Goal: Information Seeking & Learning: Find specific page/section

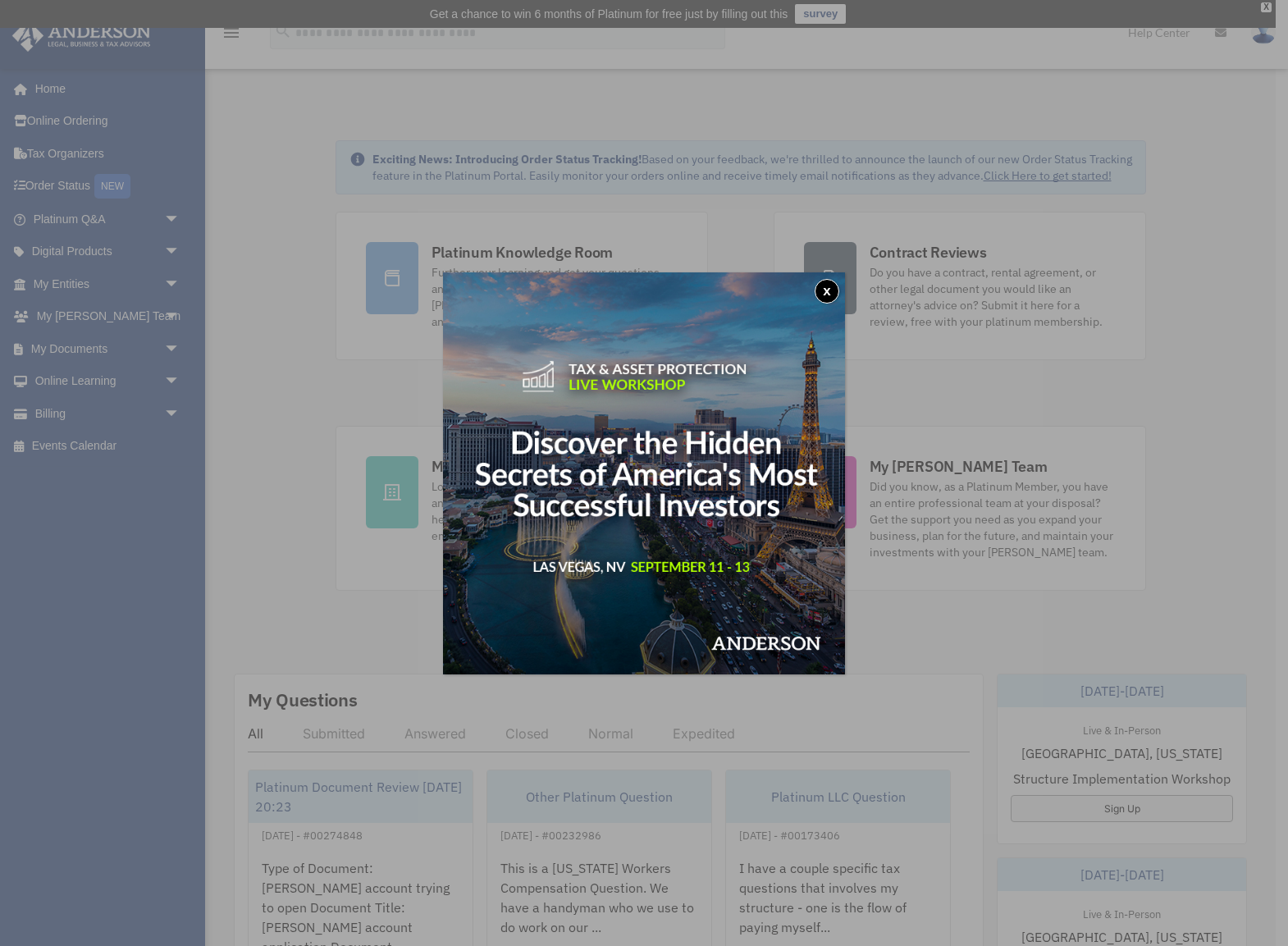
click at [830, 292] on button "x" at bounding box center [827, 291] width 25 height 25
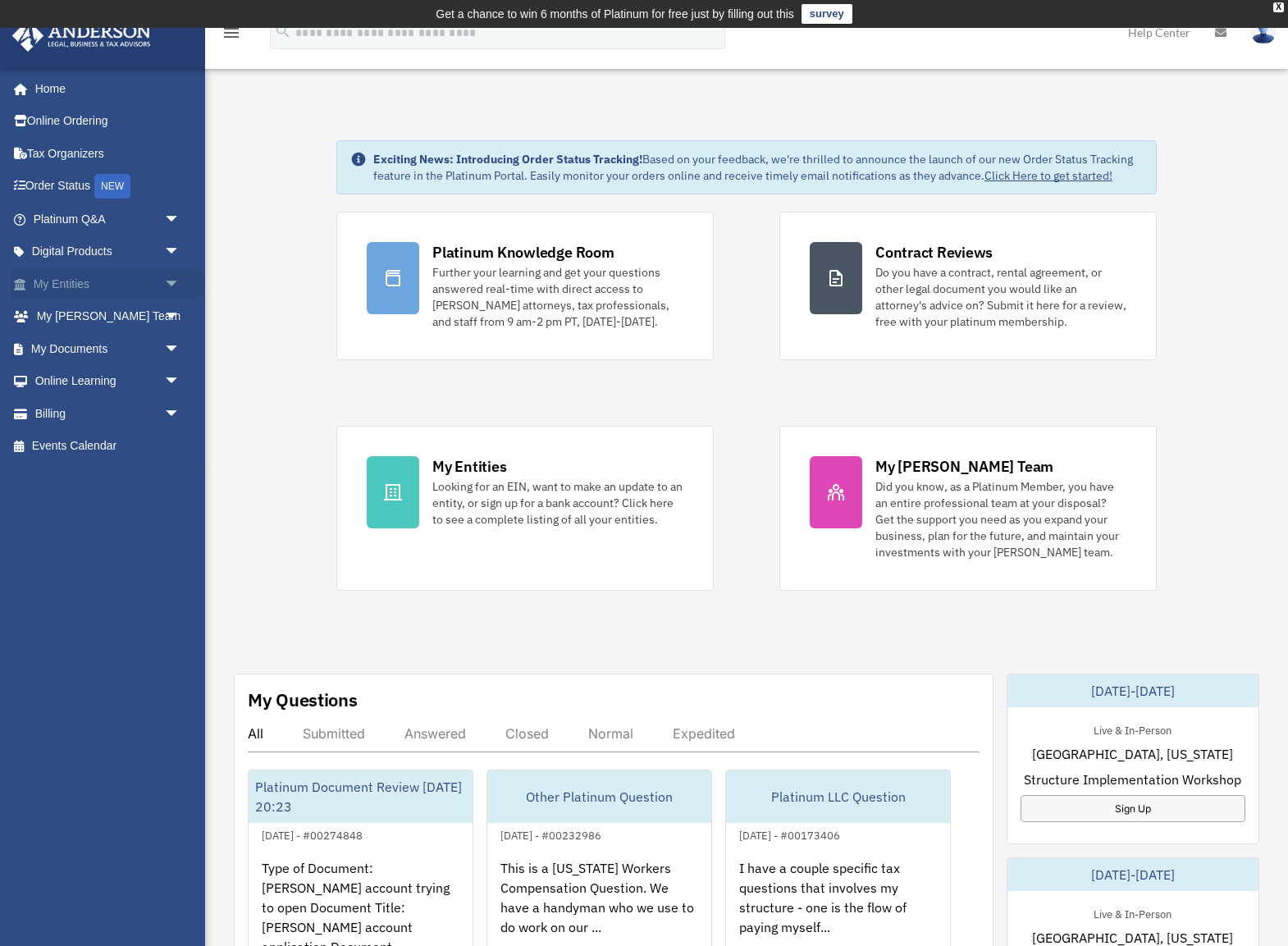
click at [60, 276] on link "My Entities arrow_drop_down" at bounding box center [107, 284] width 193 height 33
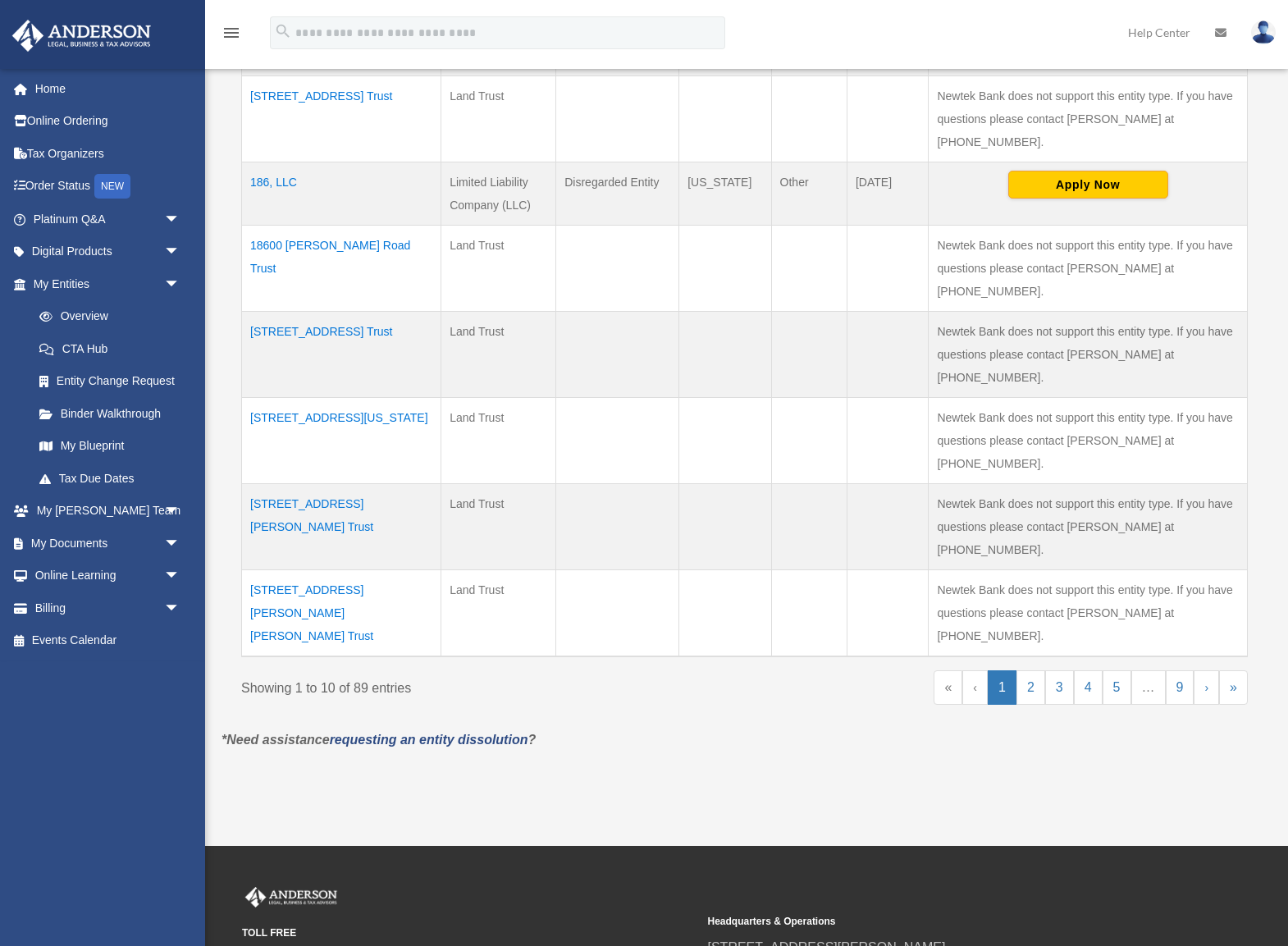
scroll to position [697, 0]
click at [1027, 672] on link "2" at bounding box center [1030, 689] width 28 height 34
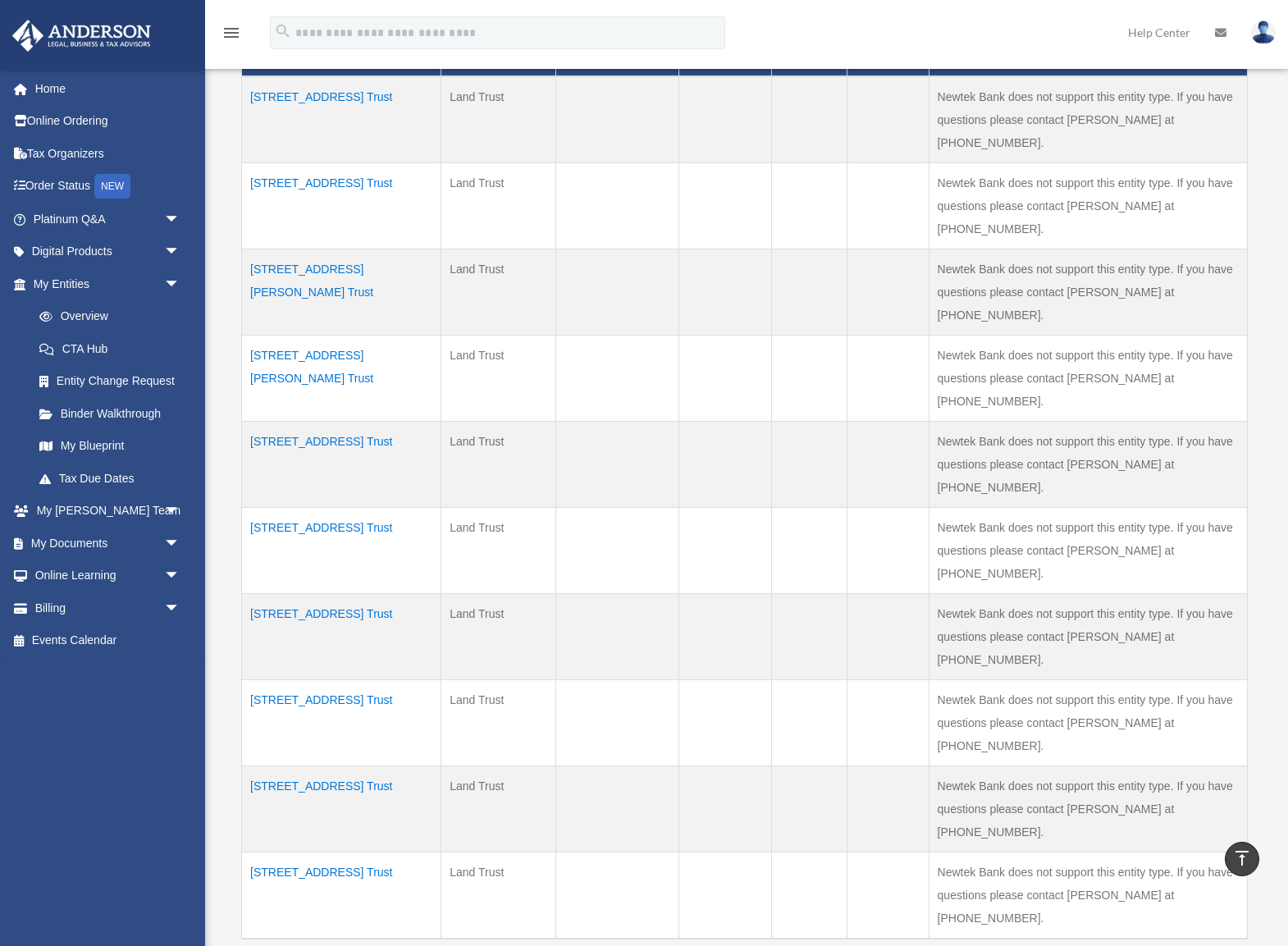
scroll to position [445, 0]
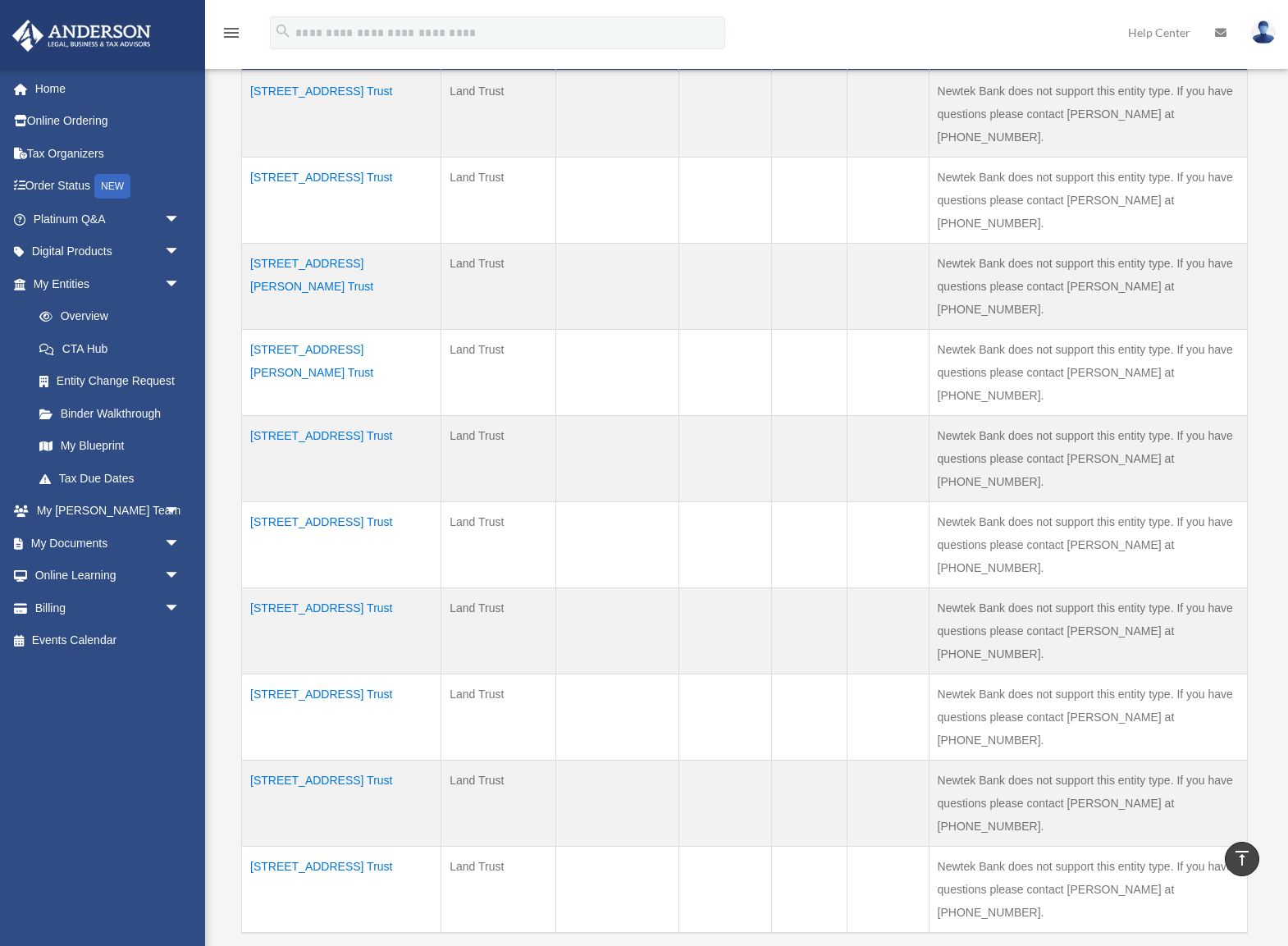
click at [1066, 945] on link "3" at bounding box center [1059, 964] width 28 height 34
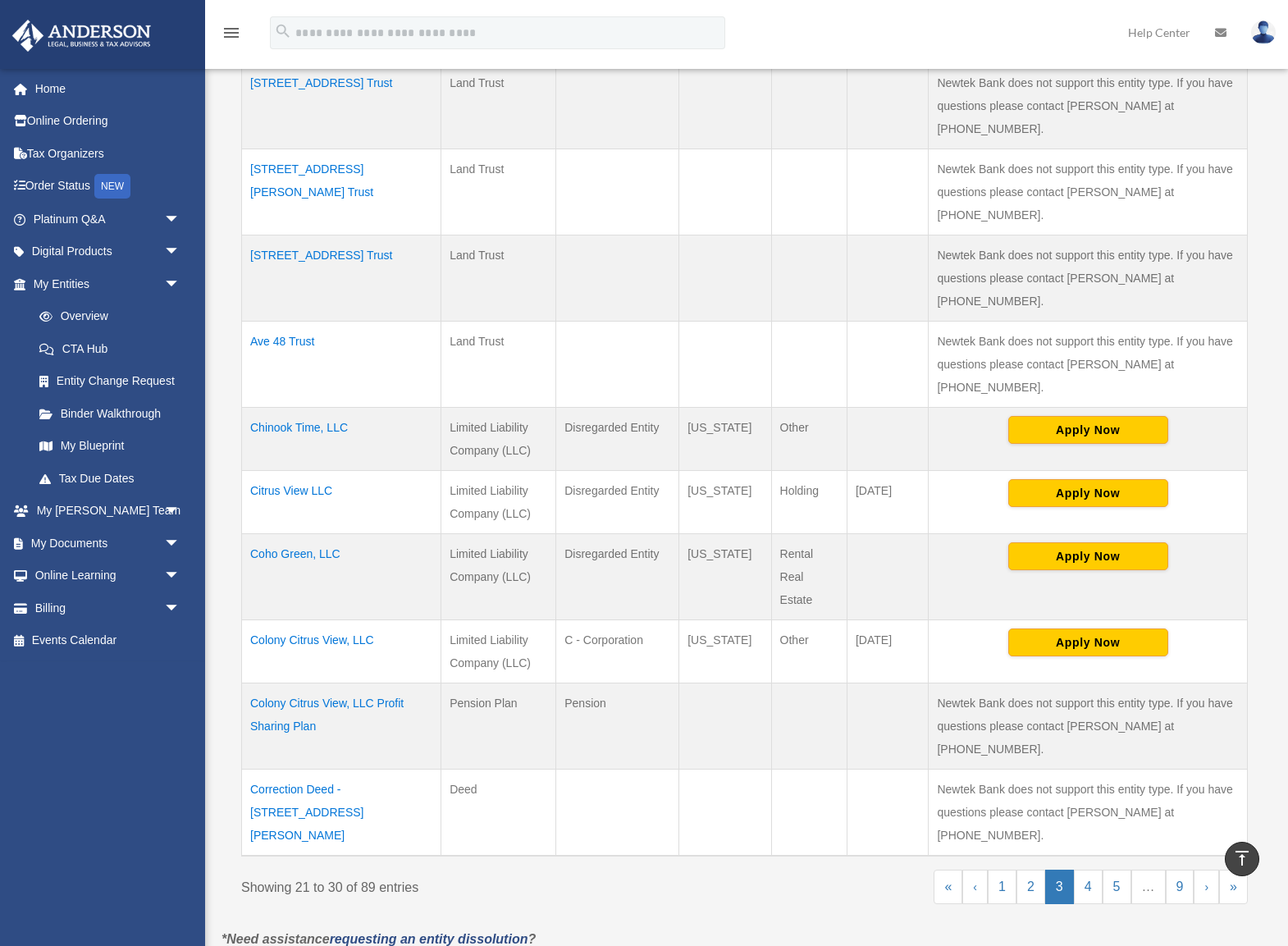
scroll to position [460, 0]
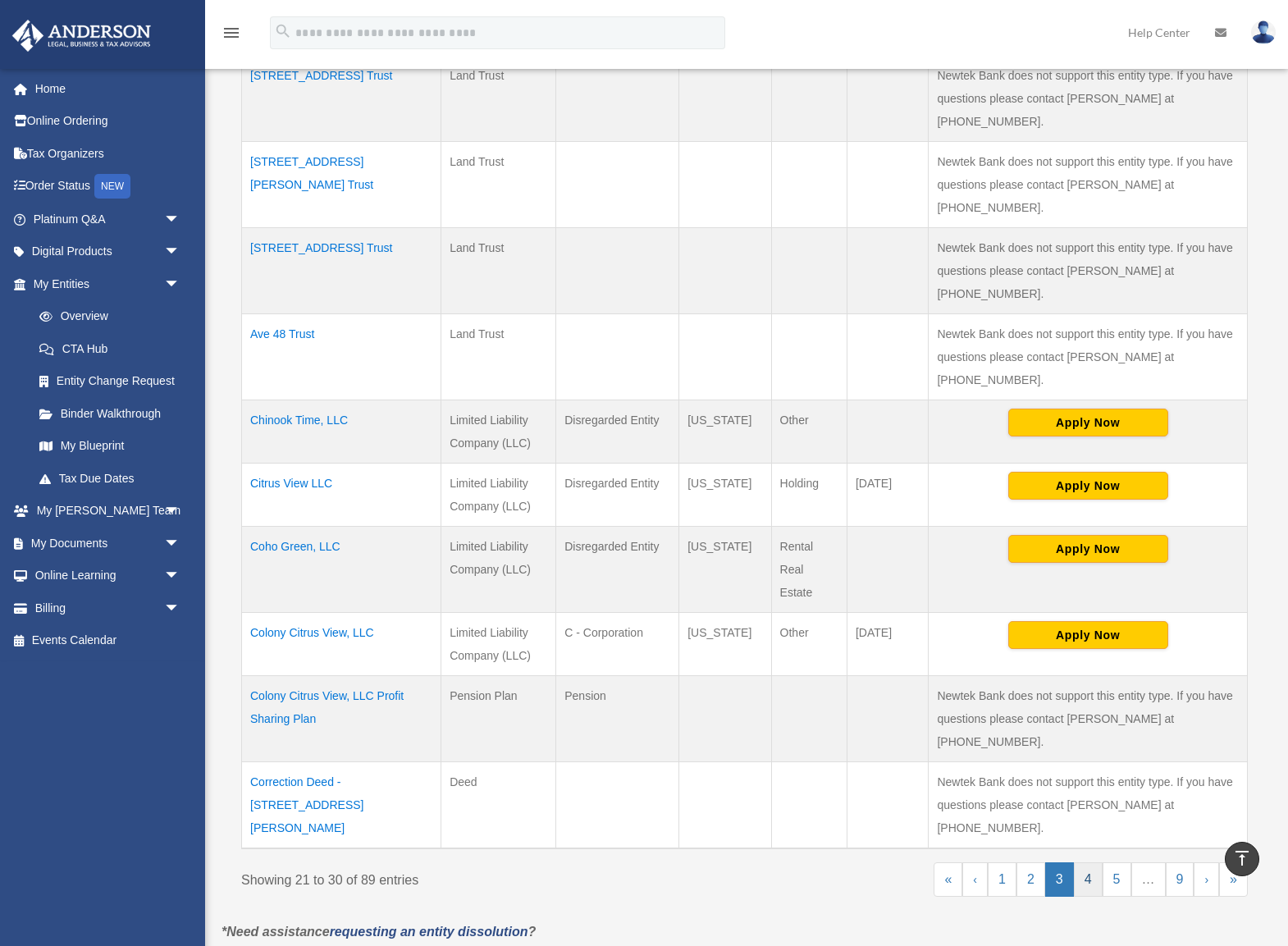
click at [1093, 863] on link "4" at bounding box center [1088, 880] width 28 height 34
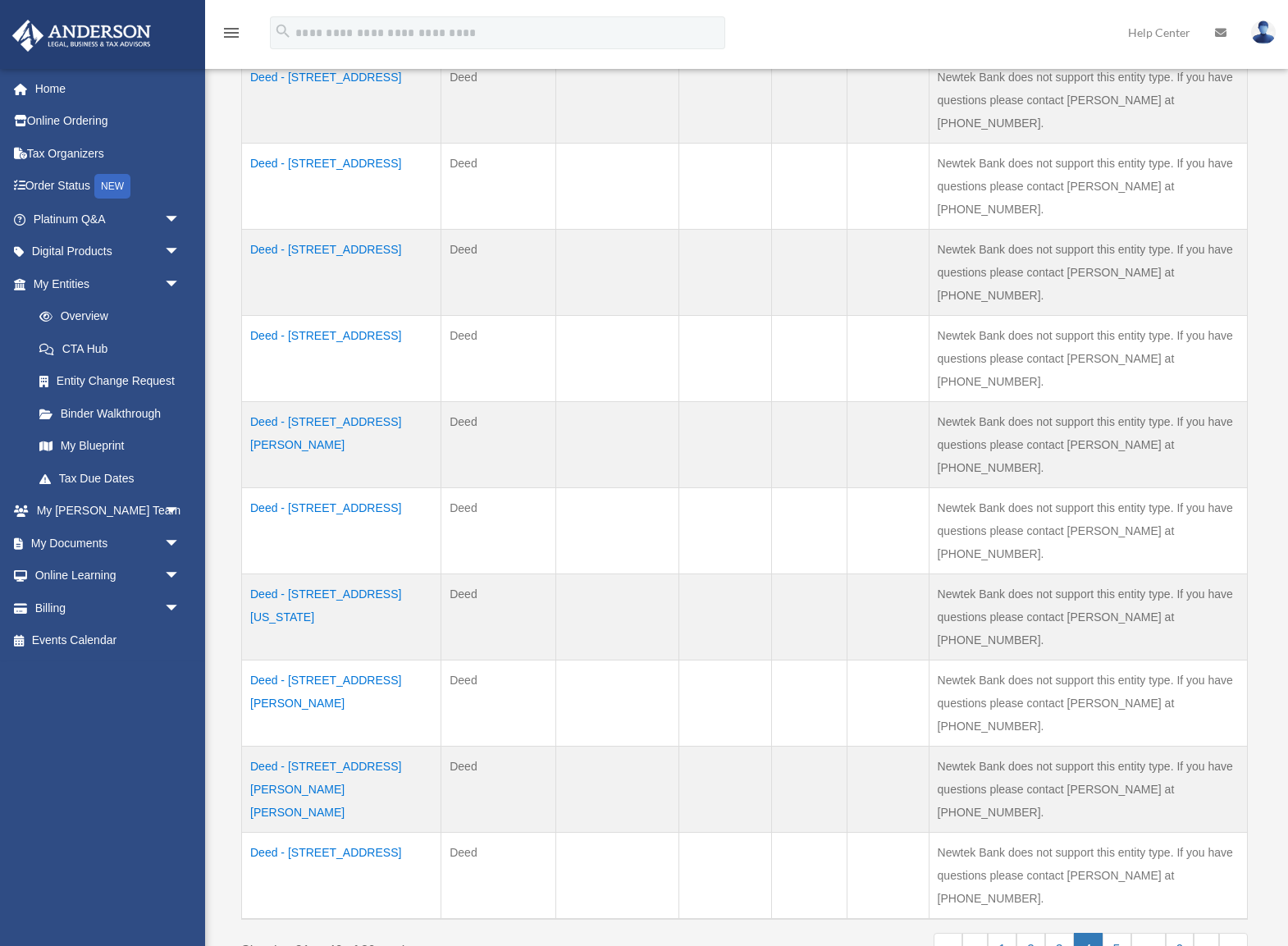
scroll to position [462, 0]
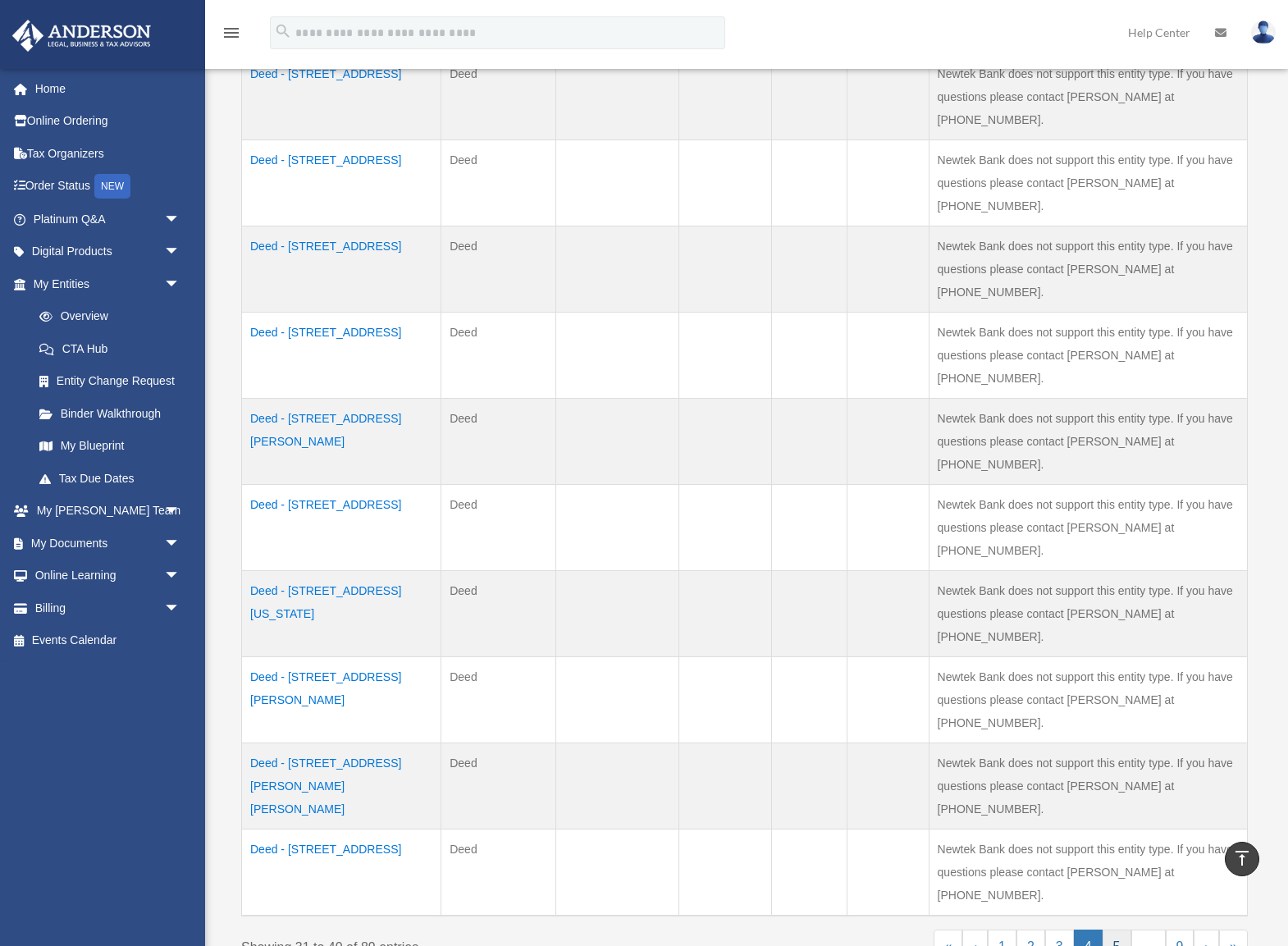
click at [1117, 930] on link "5" at bounding box center [1117, 947] width 28 height 34
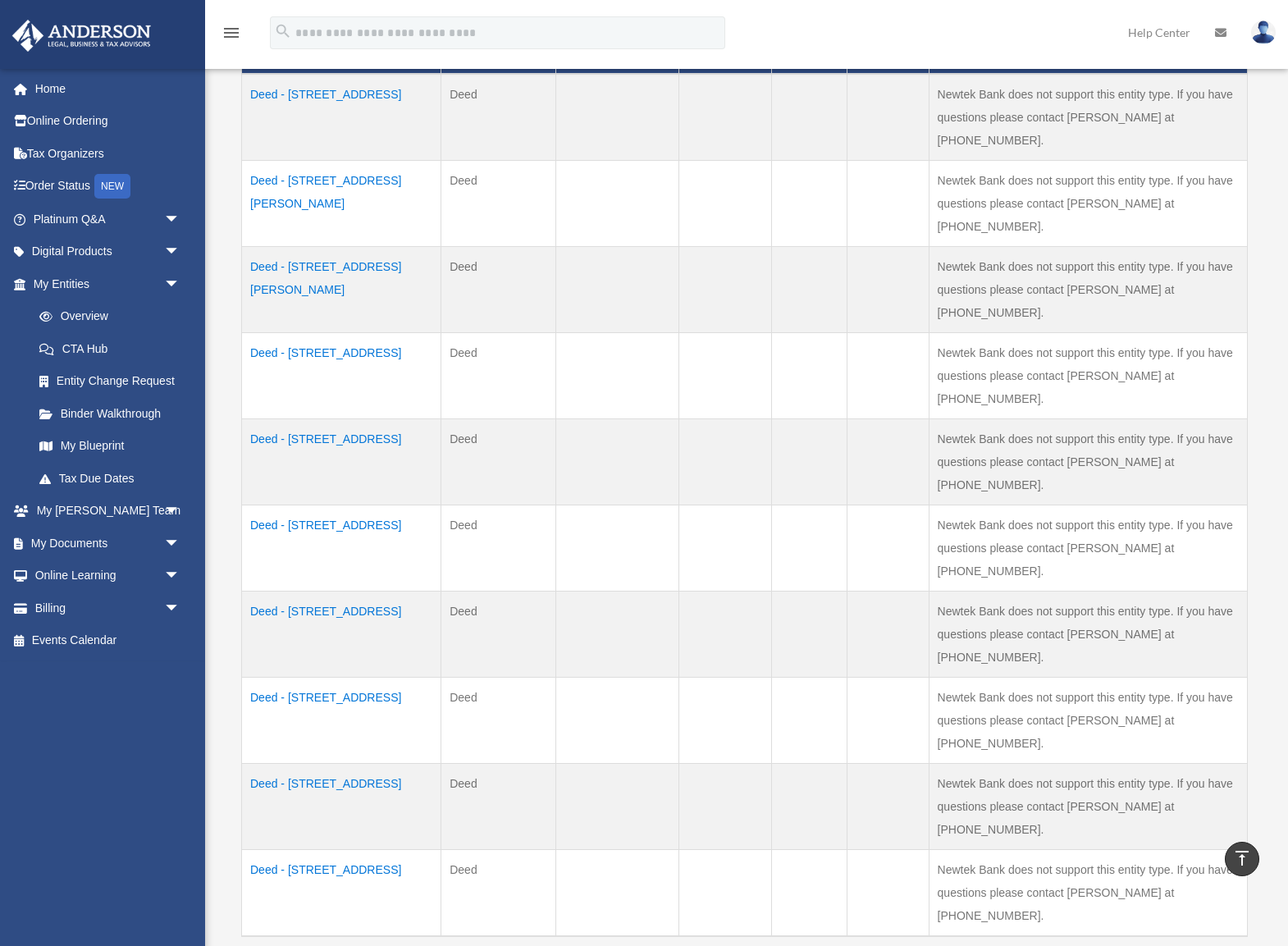
scroll to position [459, 0]
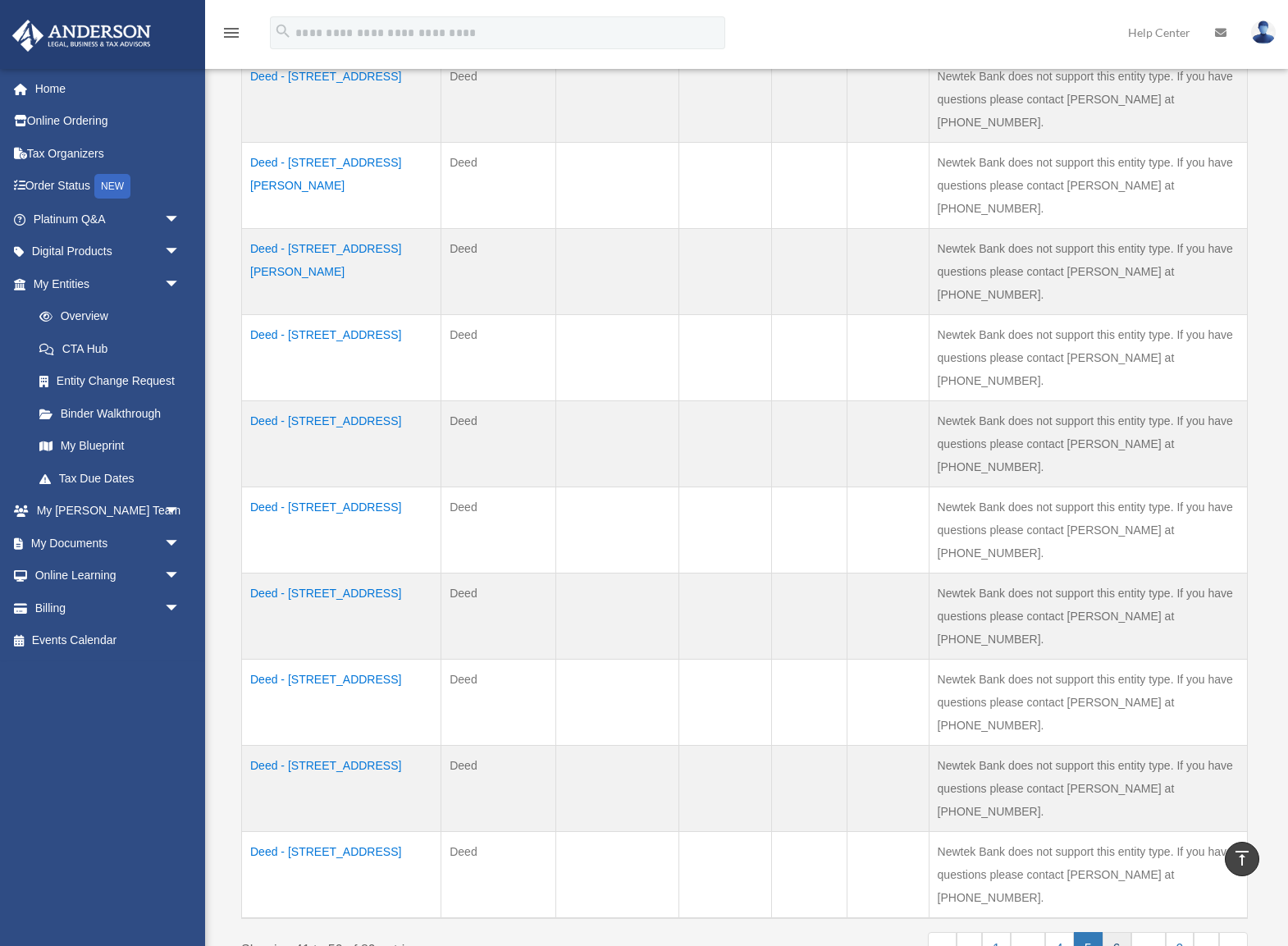
click at [1122, 932] on link "6" at bounding box center [1117, 949] width 28 height 34
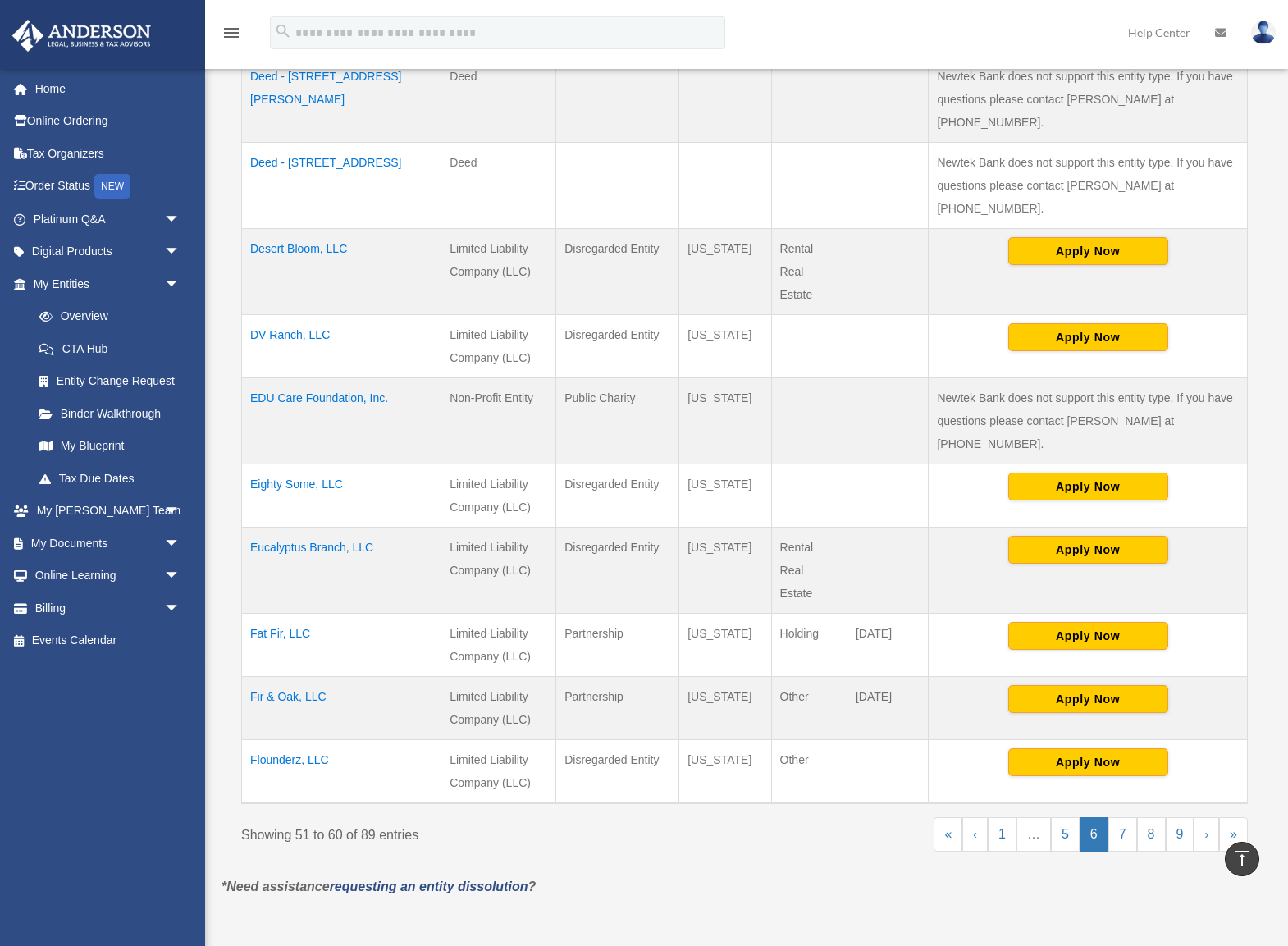
scroll to position [468, 0]
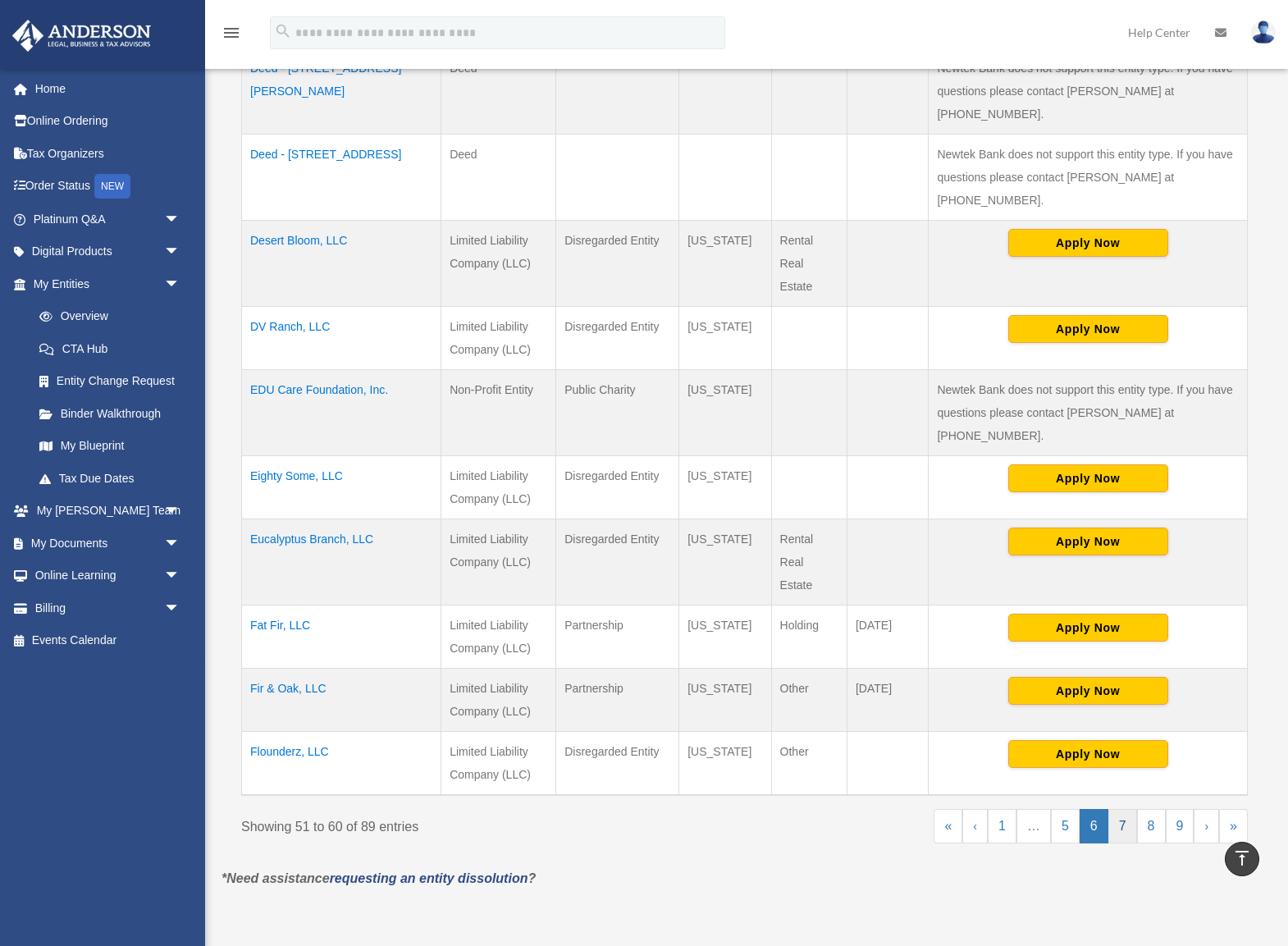
click at [1121, 809] on link "7" at bounding box center [1122, 826] width 28 height 34
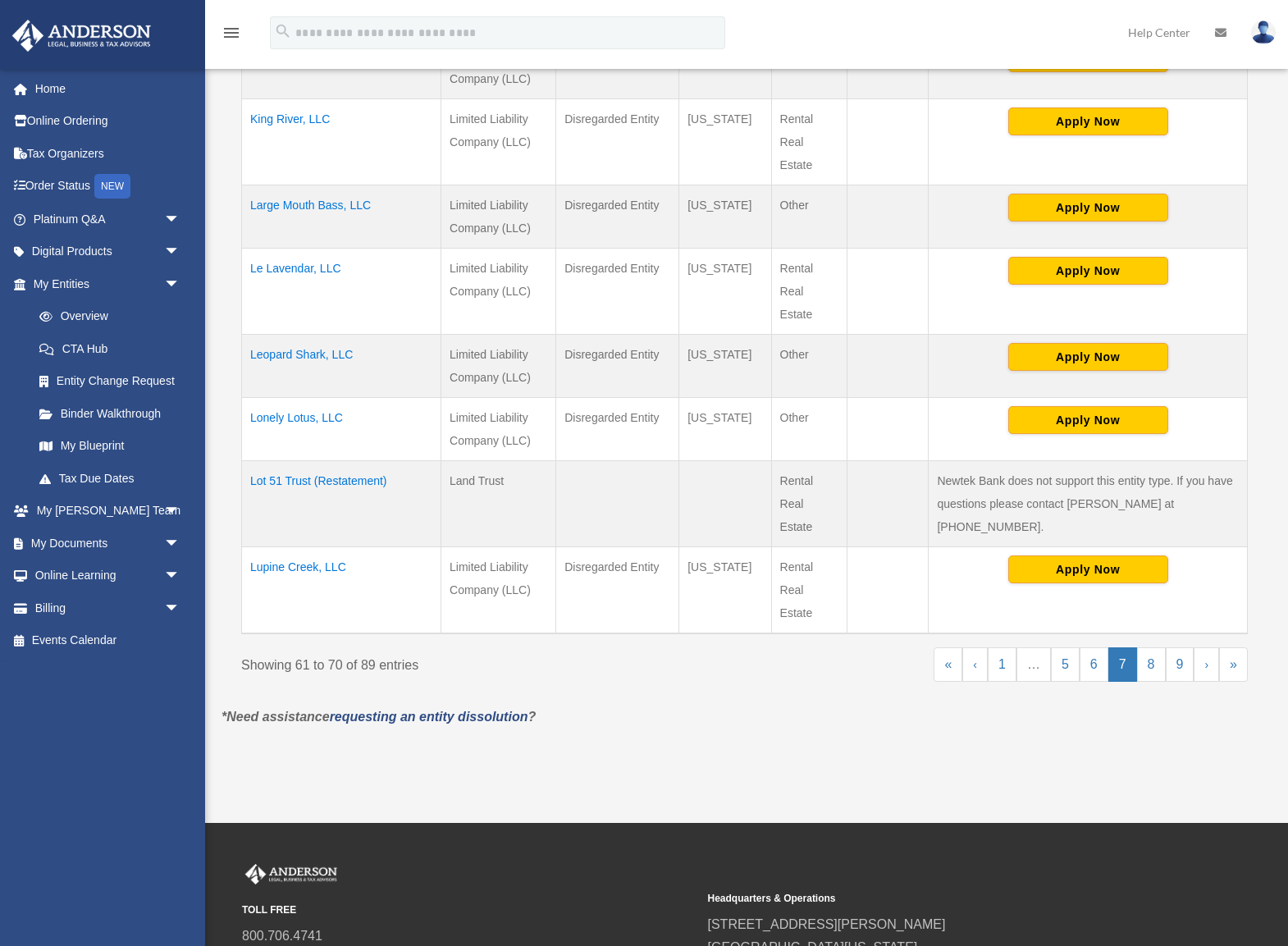
scroll to position [589, 0]
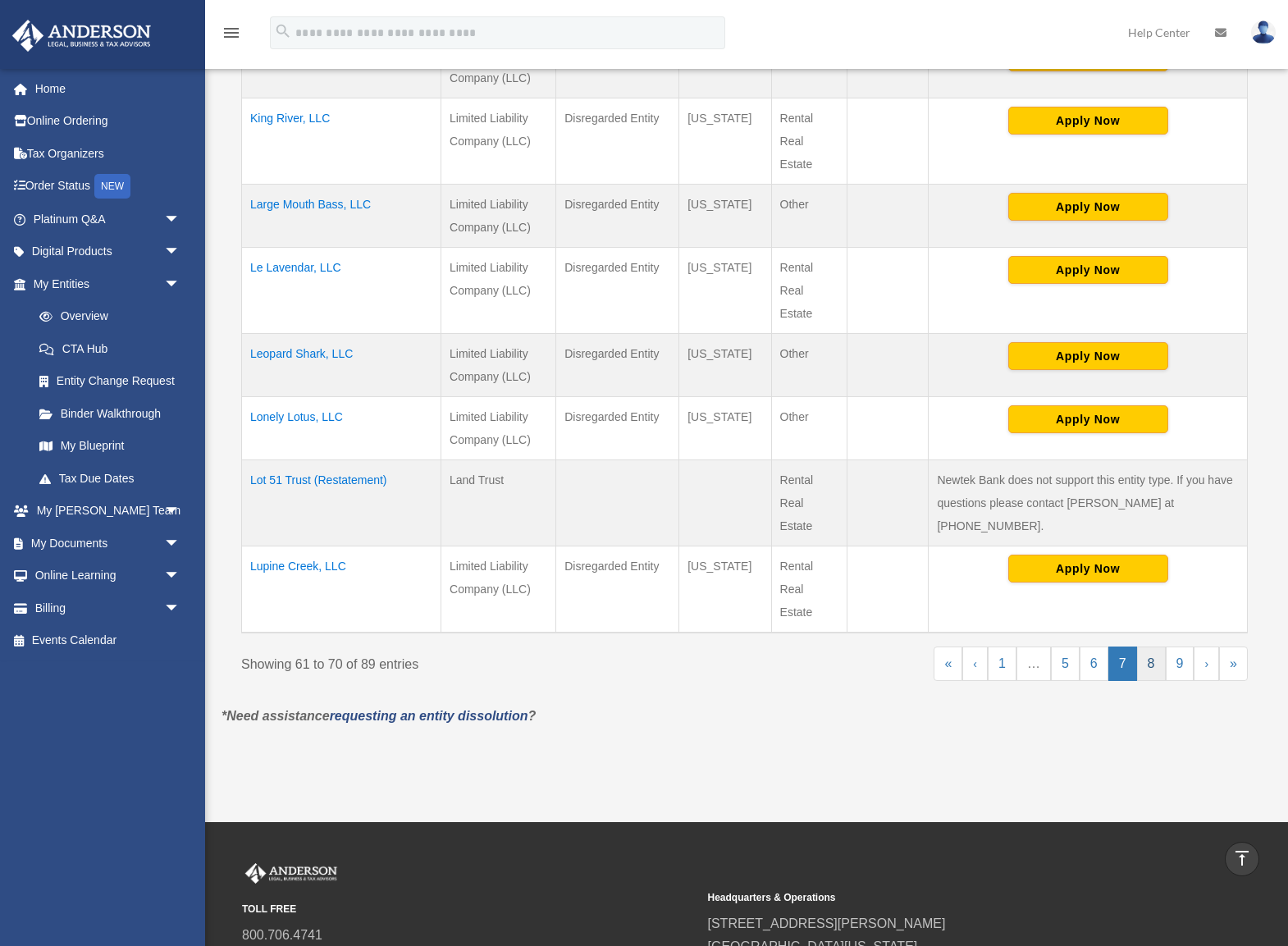
click at [1153, 662] on link "8" at bounding box center [1151, 664] width 28 height 34
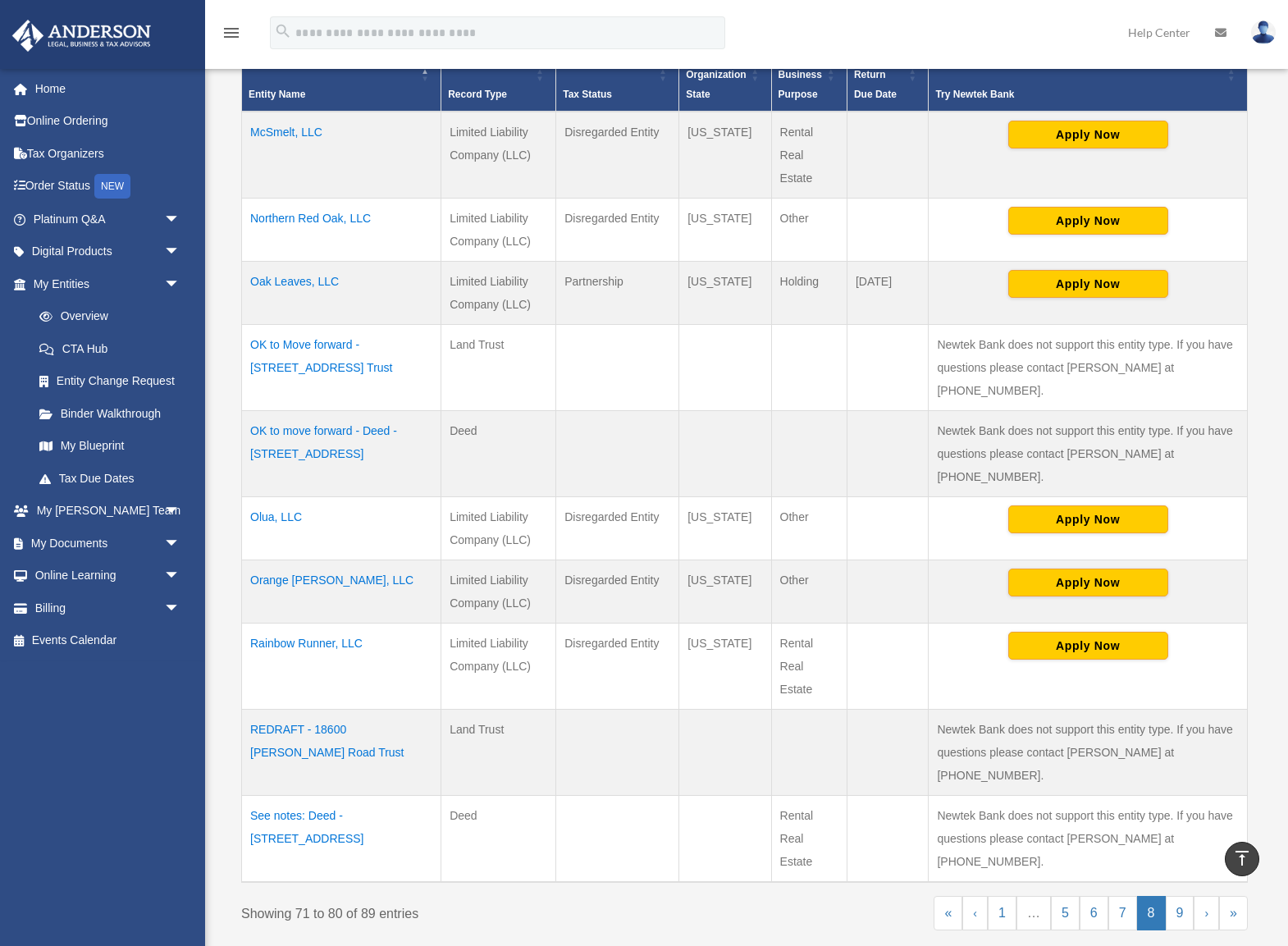
scroll to position [408, 0]
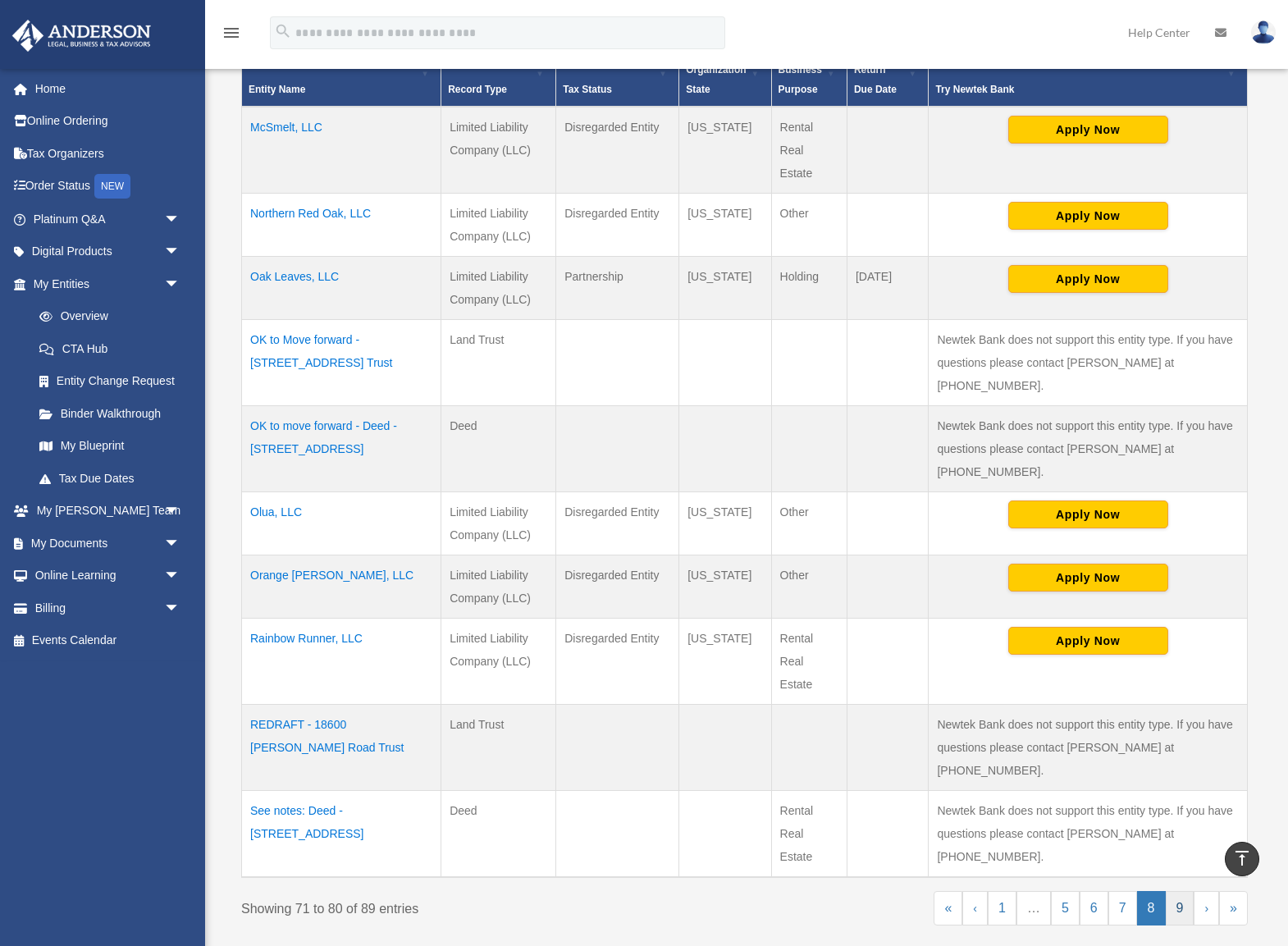
click at [1177, 891] on link "9" at bounding box center [1180, 908] width 28 height 34
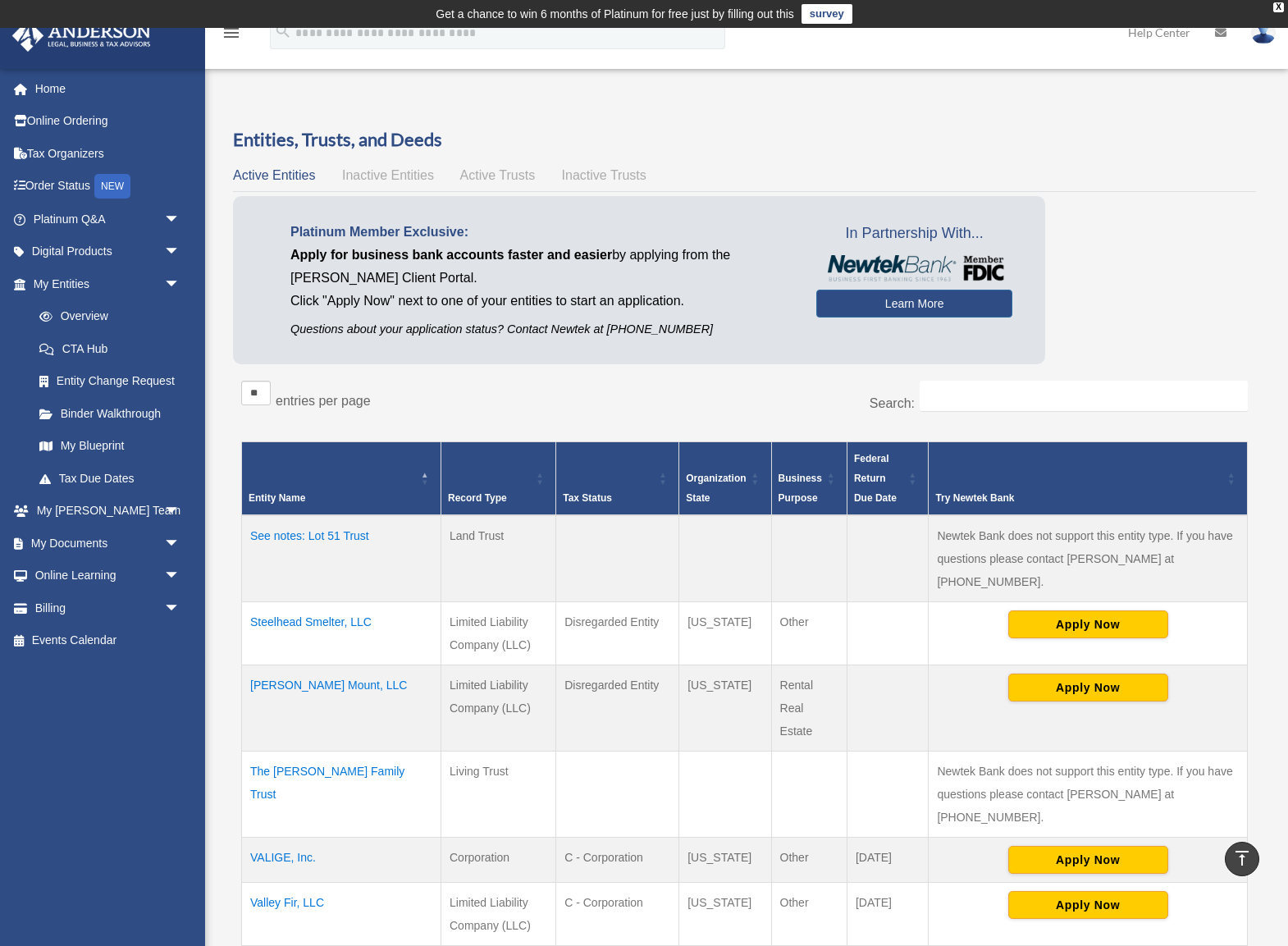
scroll to position [0, 0]
click at [78, 313] on link "Overview" at bounding box center [114, 316] width 182 height 33
click at [86, 344] on link "CTA Hub" at bounding box center [114, 348] width 182 height 33
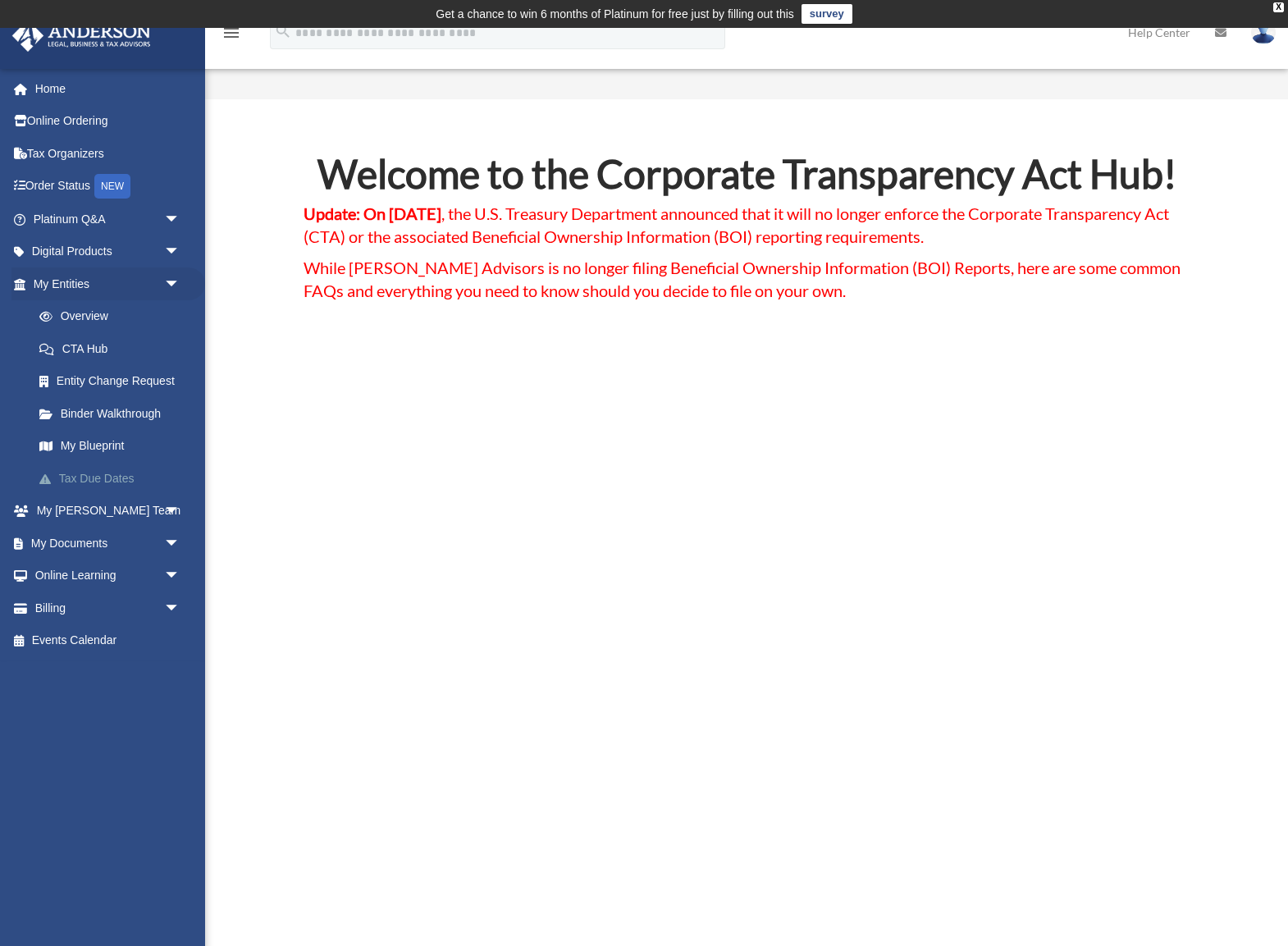
click at [101, 476] on link "Tax Due Dates" at bounding box center [114, 478] width 182 height 33
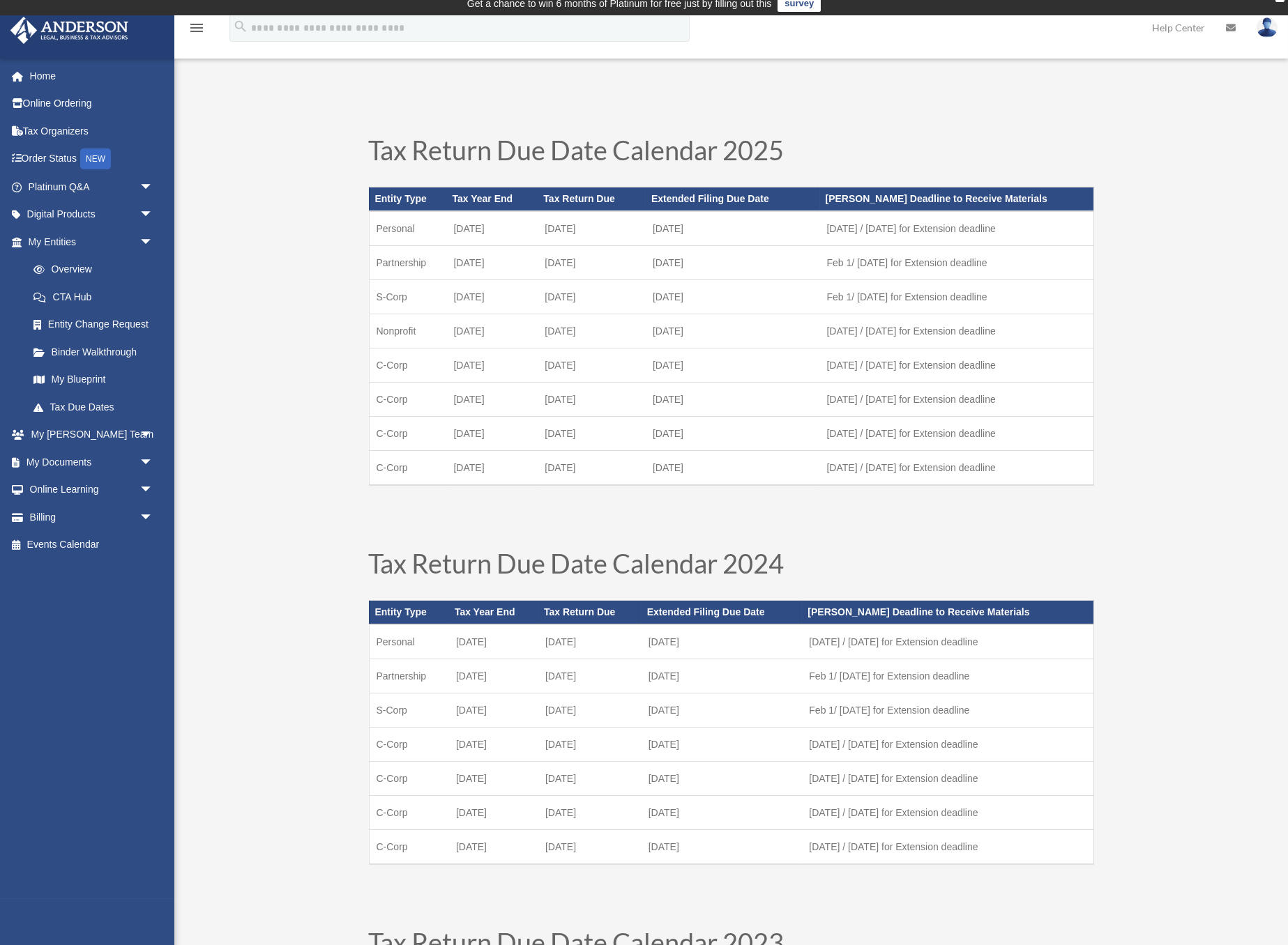
scroll to position [7, 0]
